Goal: Task Accomplishment & Management: Manage account settings

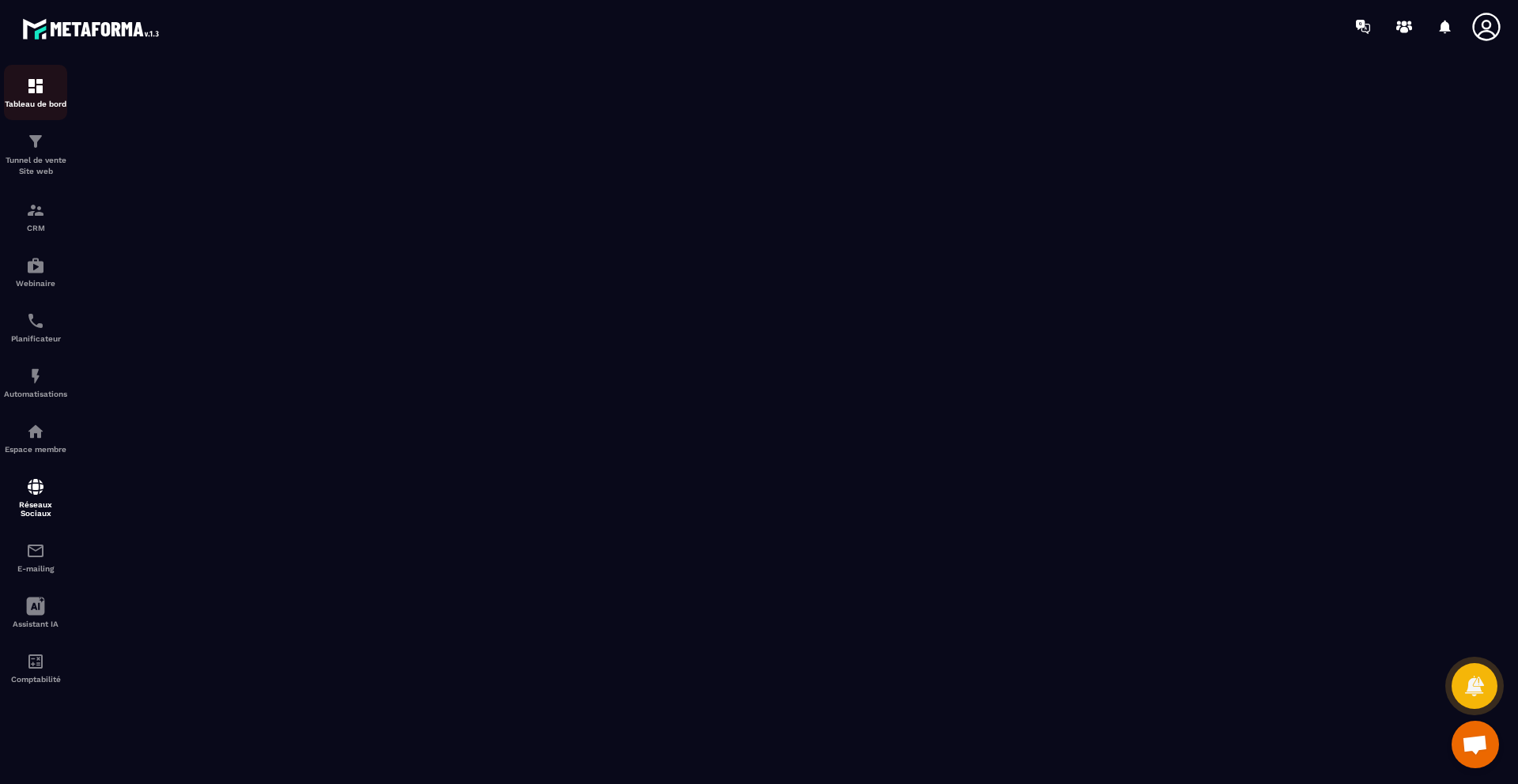
click at [43, 90] on img at bounding box center [35, 86] width 19 height 19
click at [48, 141] on div "Tunnel de vente Site web" at bounding box center [36, 155] width 64 height 45
click at [44, 220] on div "CRM" at bounding box center [36, 217] width 64 height 32
click at [33, 283] on p "Webinaire" at bounding box center [36, 284] width 64 height 8
click at [38, 340] on p "Planificateur" at bounding box center [36, 339] width 64 height 8
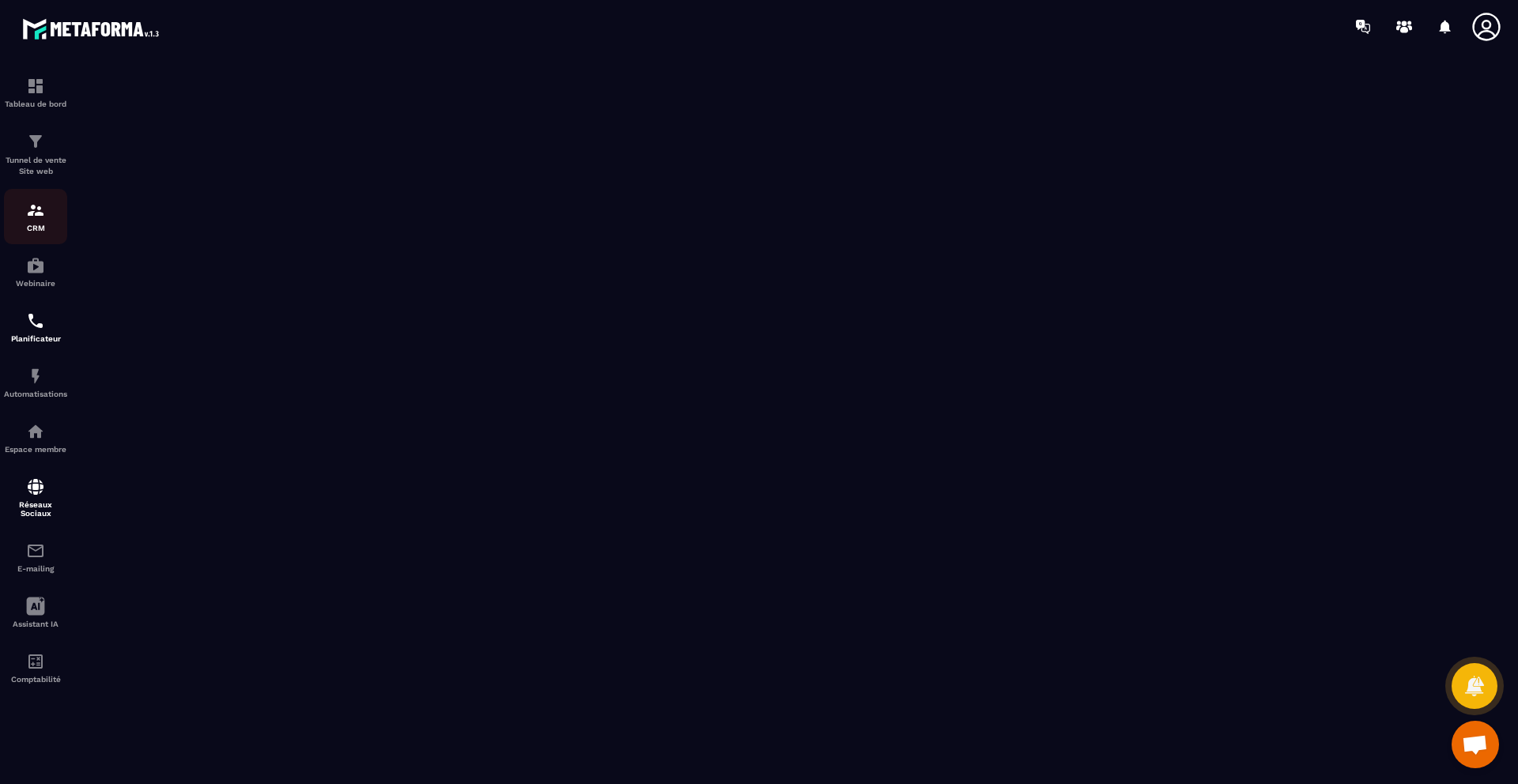
click at [36, 220] on div "CRM" at bounding box center [36, 217] width 64 height 32
click at [41, 155] on p "Tunnel de vente Site web" at bounding box center [36, 166] width 64 height 22
click at [41, 249] on link "Webinaire" at bounding box center [36, 272] width 64 height 55
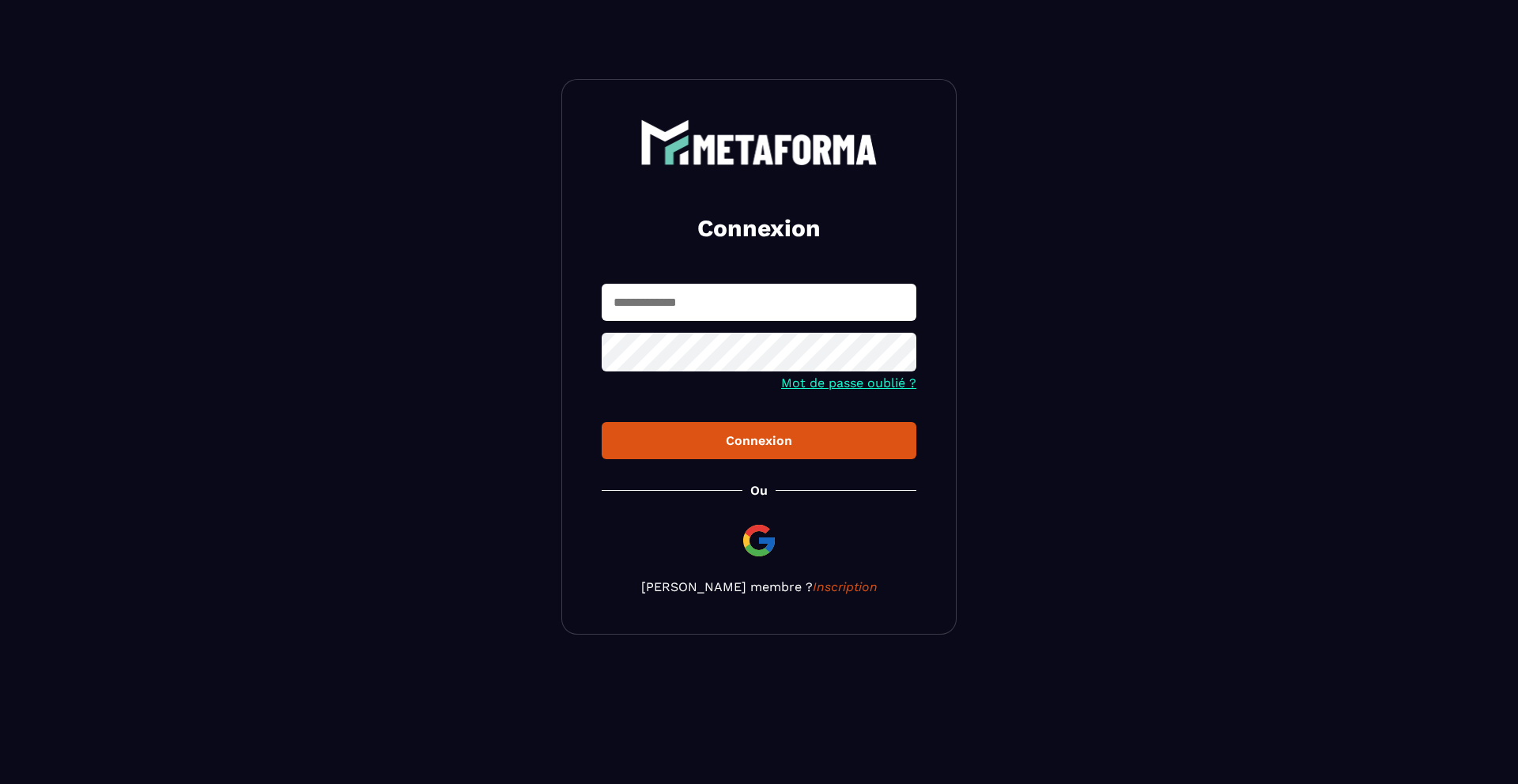
type input "**********"
click at [712, 442] on div "Connexion" at bounding box center [759, 441] width 290 height 15
